Goal: Transaction & Acquisition: Subscribe to service/newsletter

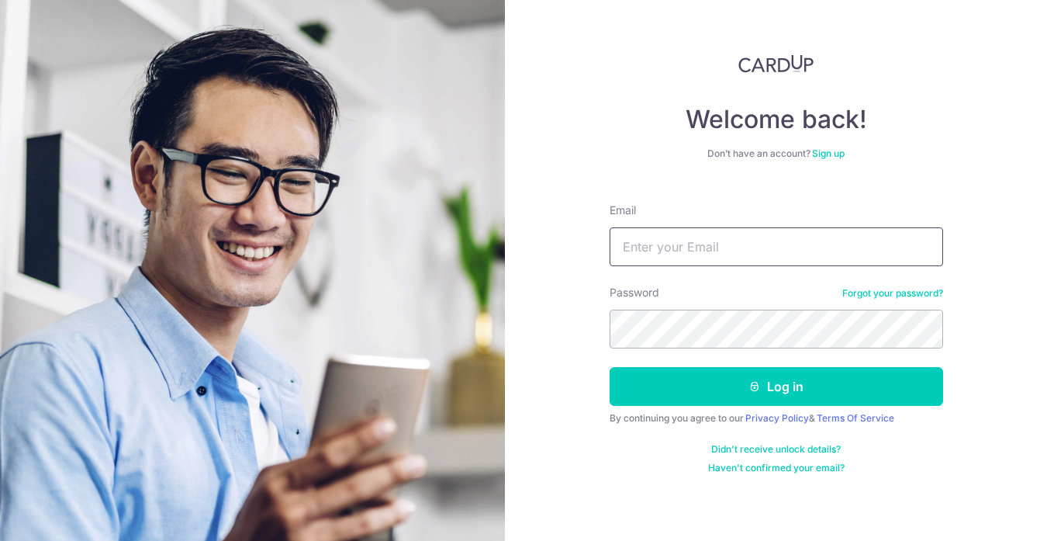
click at [761, 250] on input "Email" at bounding box center [777, 246] width 334 height 39
click at [835, 154] on link "Sign up" at bounding box center [828, 153] width 33 height 12
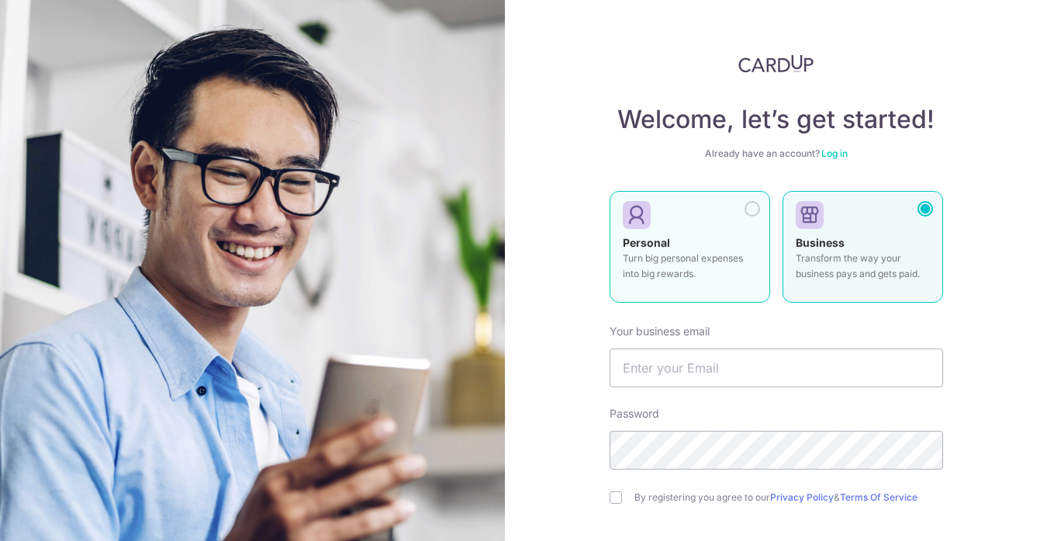
click at [696, 229] on label "Personal Turn big personal expenses into big rewards." at bounding box center [690, 247] width 161 height 112
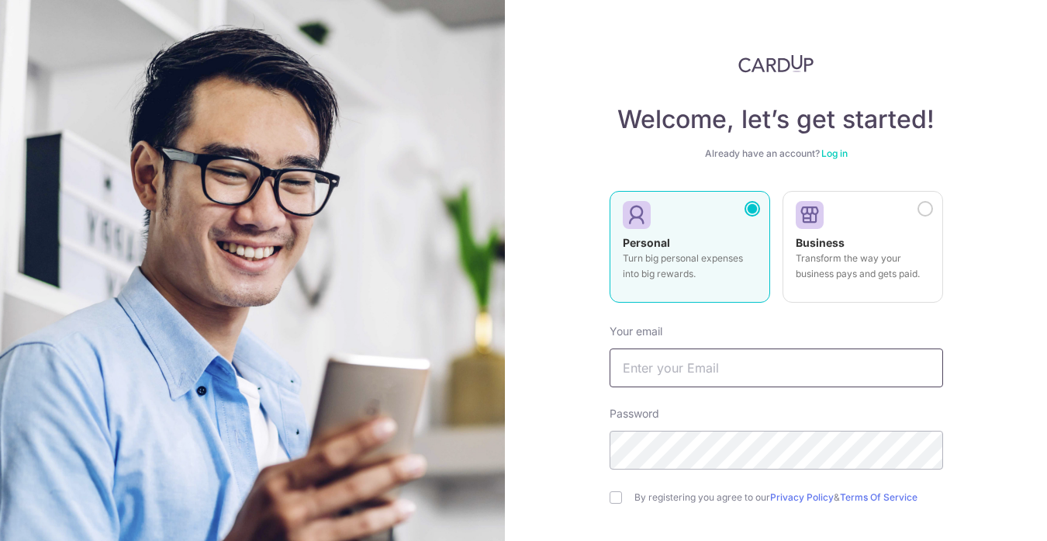
click at [723, 365] on input "text" at bounding box center [777, 367] width 334 height 39
type input "[EMAIL_ADDRESS][DOMAIN_NAME]"
click at [617, 500] on div "By registering you agree to our Privacy Policy & Terms Of Service" at bounding box center [777, 497] width 334 height 19
click at [613, 498] on input "checkbox" at bounding box center [616, 497] width 12 height 12
checkbox input "true"
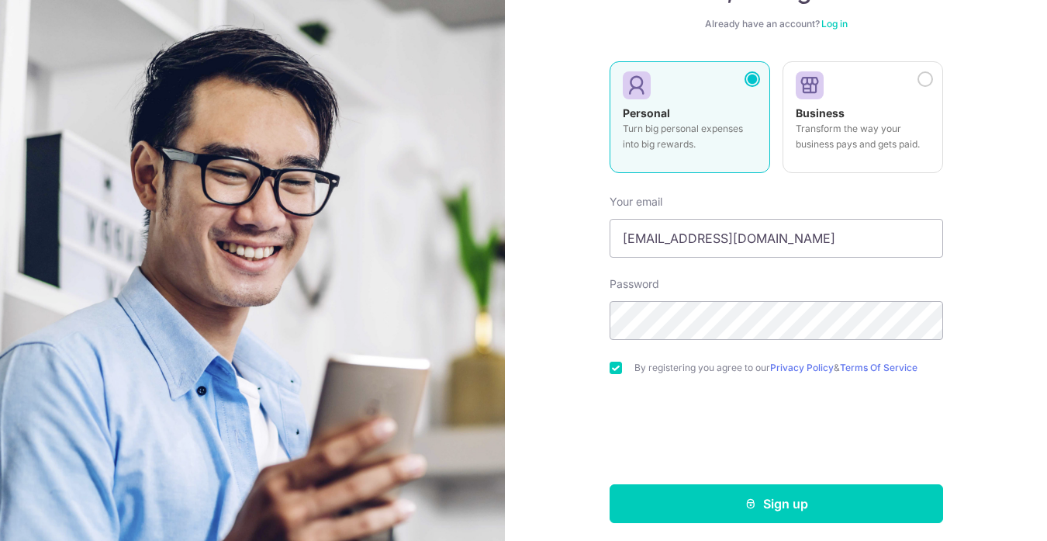
scroll to position [137, 0]
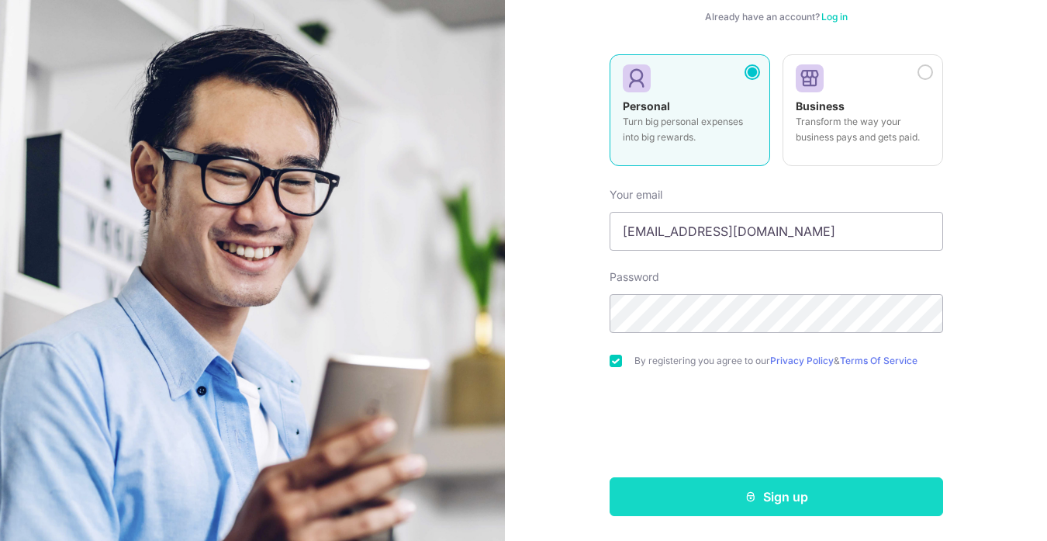
click at [700, 489] on button "Sign up" at bounding box center [777, 496] width 334 height 39
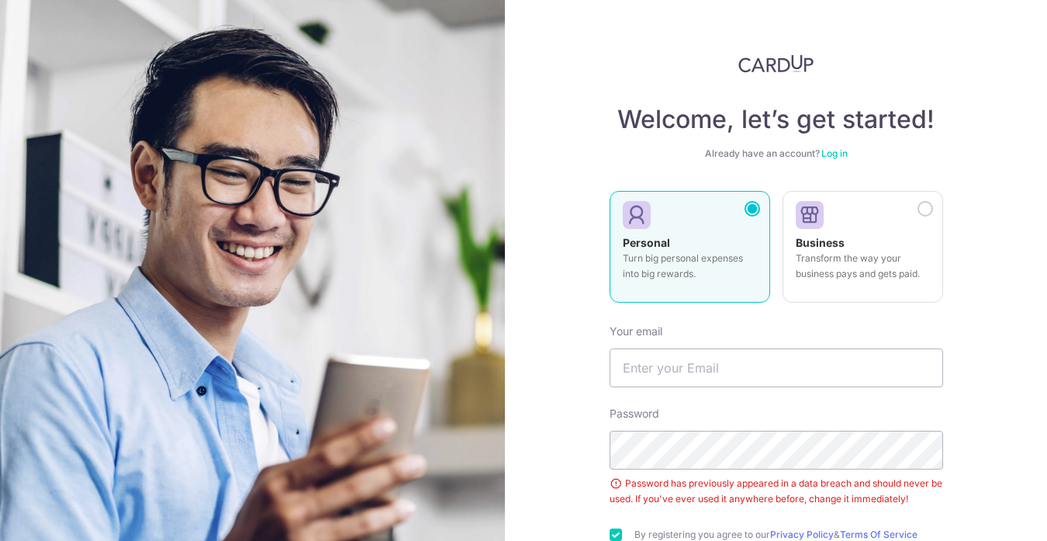
scroll to position [113, 0]
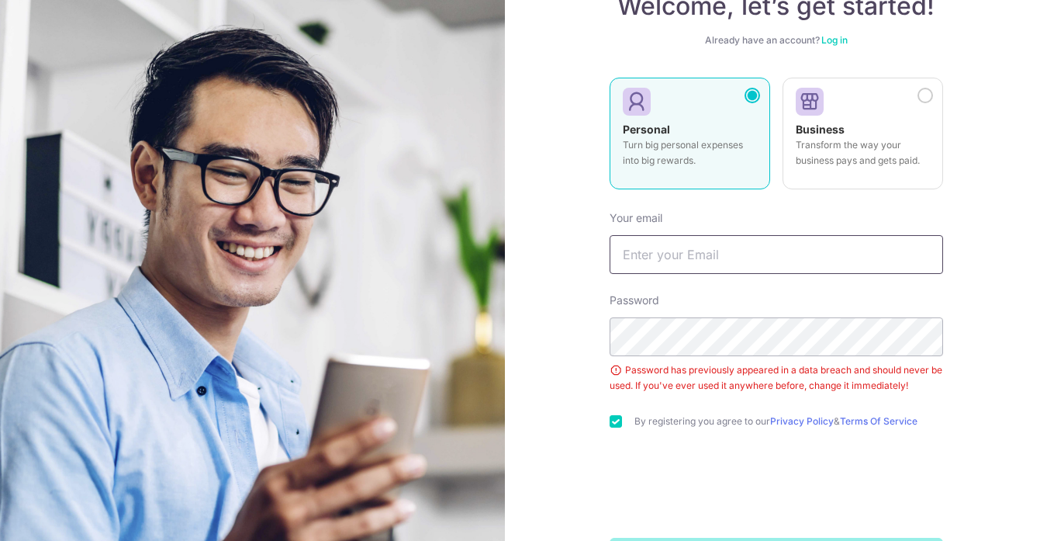
click at [686, 253] on input "text" at bounding box center [777, 254] width 334 height 39
type input "[EMAIL_ADDRESS][DOMAIN_NAME]"
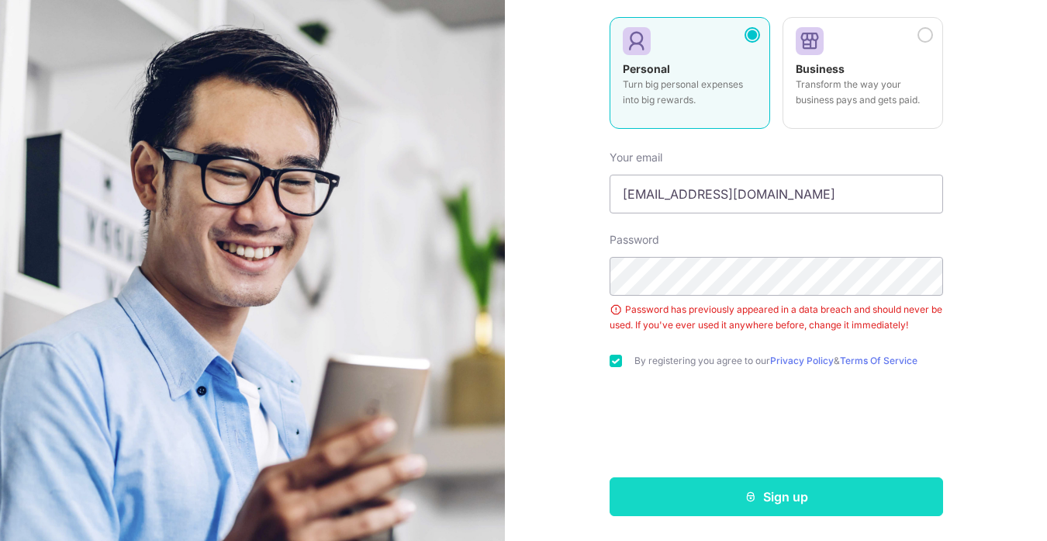
click at [679, 489] on button "Sign up" at bounding box center [777, 496] width 334 height 39
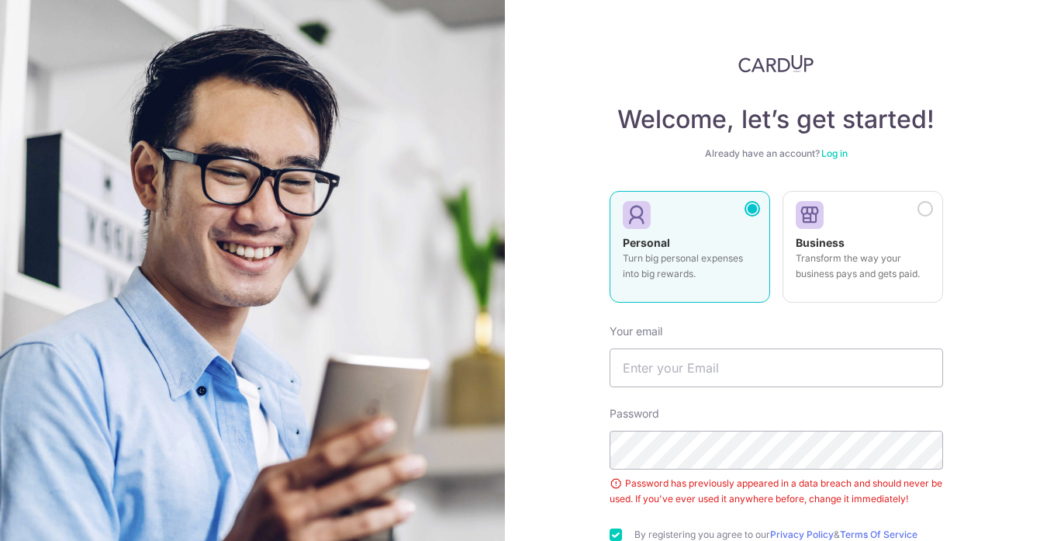
scroll to position [113, 0]
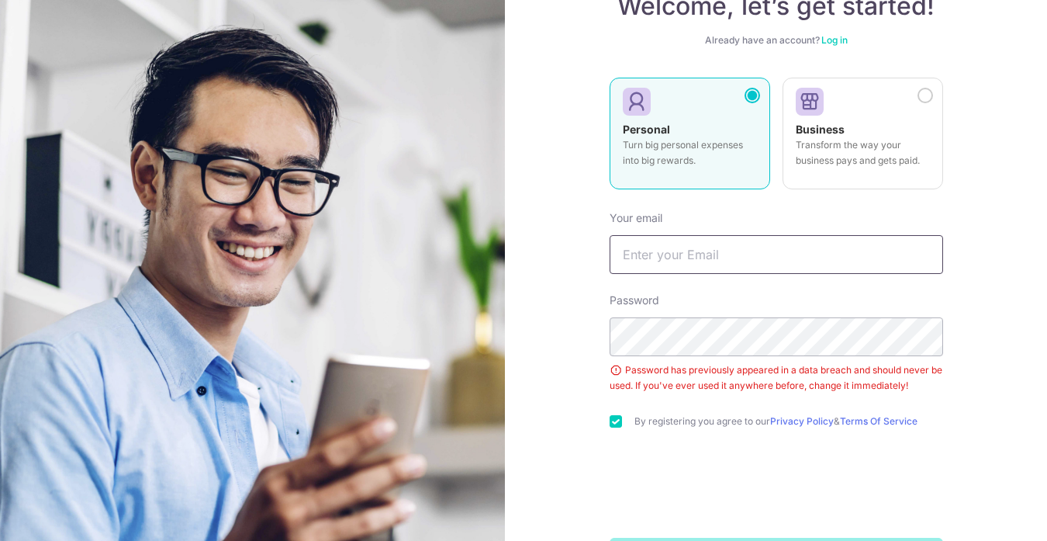
click at [694, 250] on input "text" at bounding box center [777, 254] width 334 height 39
type input "[EMAIL_ADDRESS][DOMAIN_NAME]"
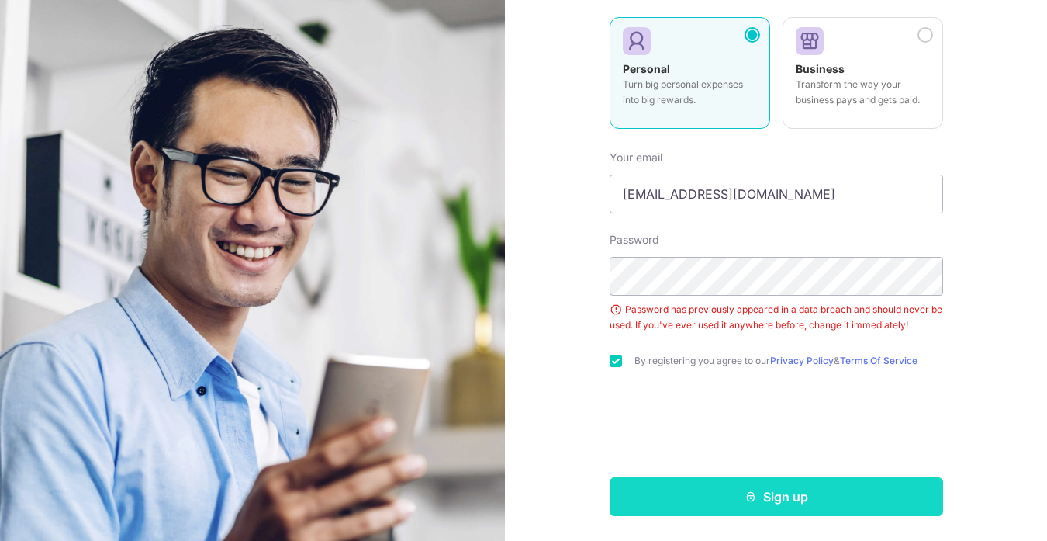
click at [699, 503] on button "Sign up" at bounding box center [777, 496] width 334 height 39
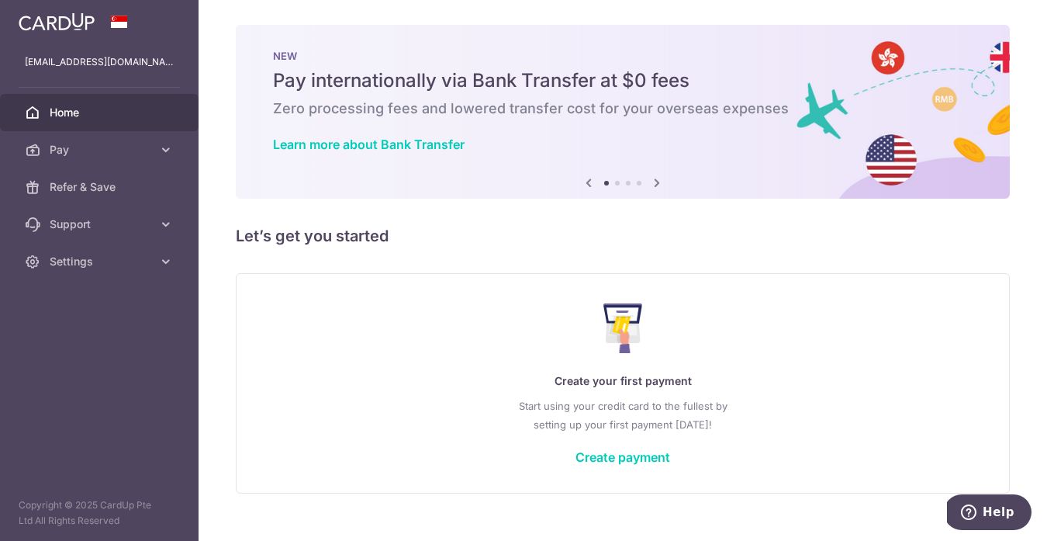
scroll to position [15, 0]
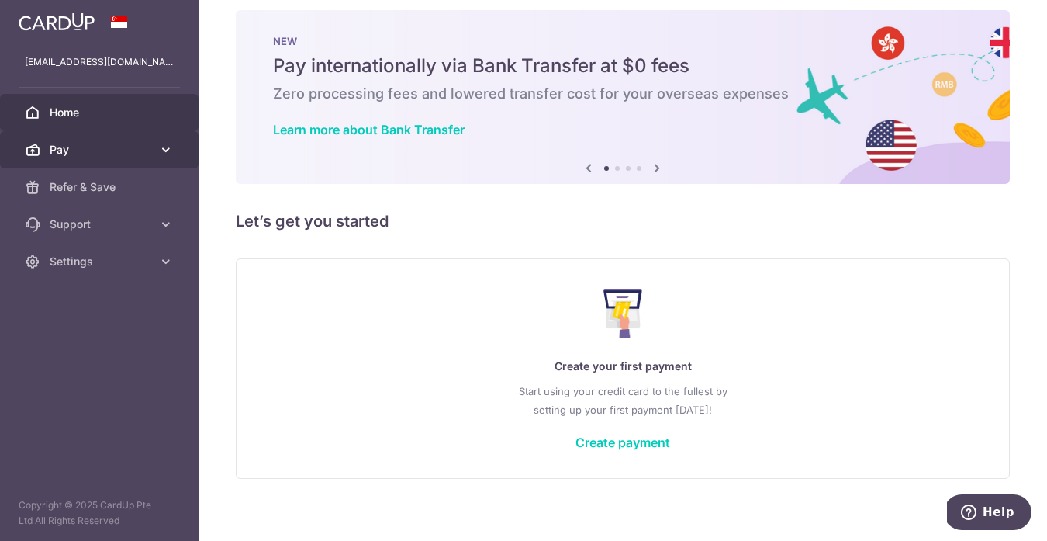
click at [128, 153] on span "Pay" at bounding box center [101, 150] width 102 height 16
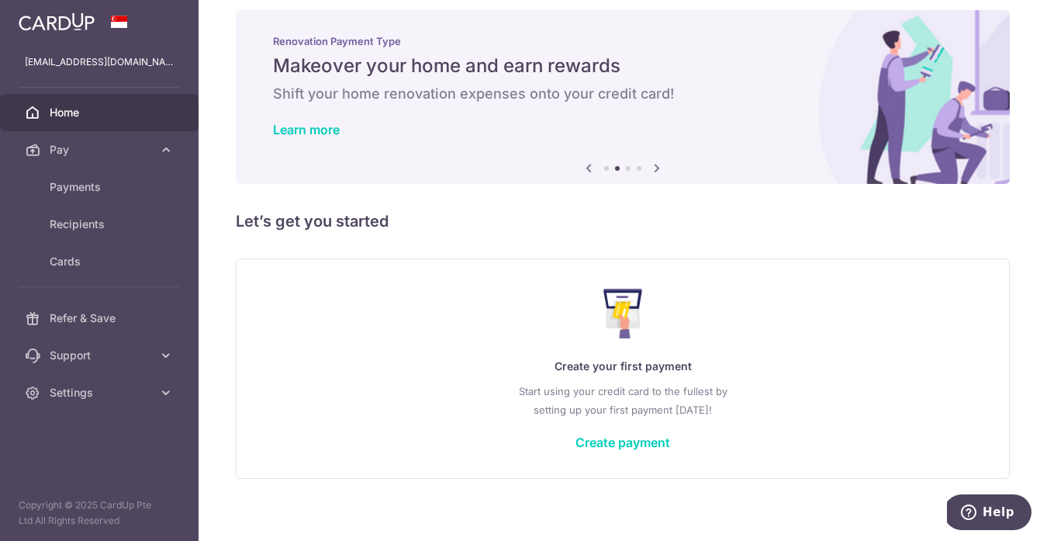
scroll to position [26, 0]
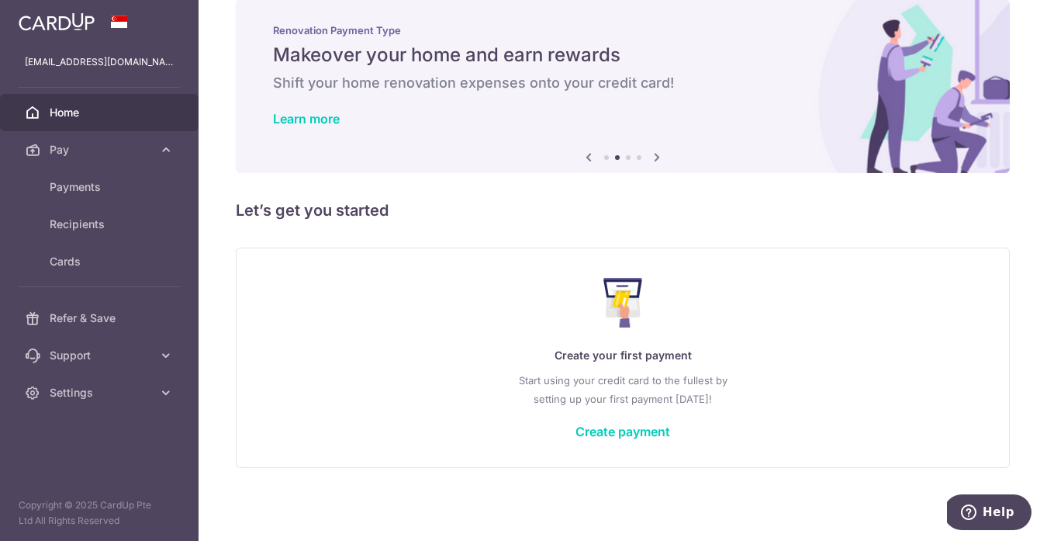
click at [581, 419] on div "Create your first payment Start using your credit card to the fullest by settin…" at bounding box center [622, 357] width 735 height 184
click at [600, 435] on link "Create payment" at bounding box center [623, 432] width 95 height 16
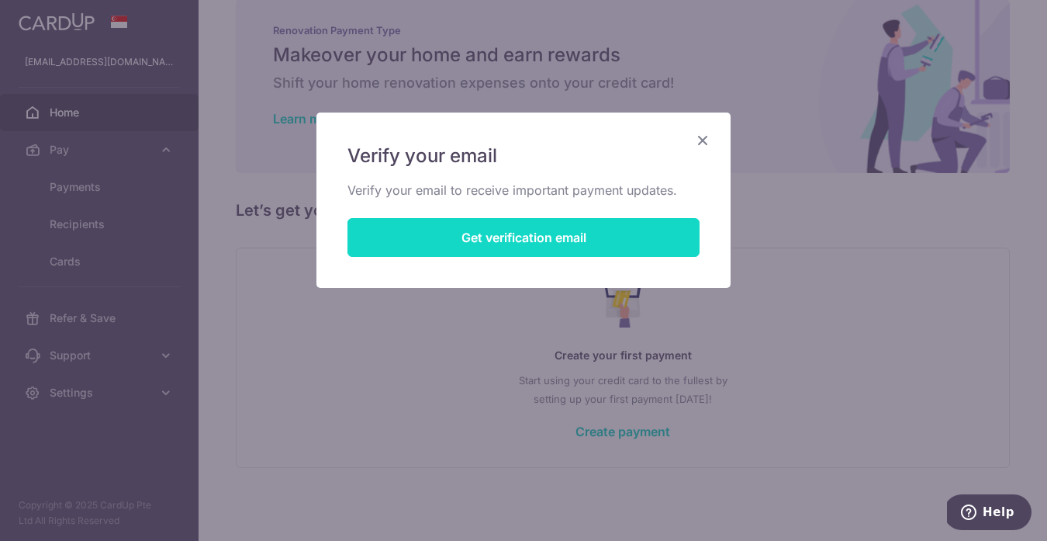
click at [642, 243] on button "Get verification email" at bounding box center [523, 237] width 352 height 39
